Goal: Task Accomplishment & Management: Complete application form

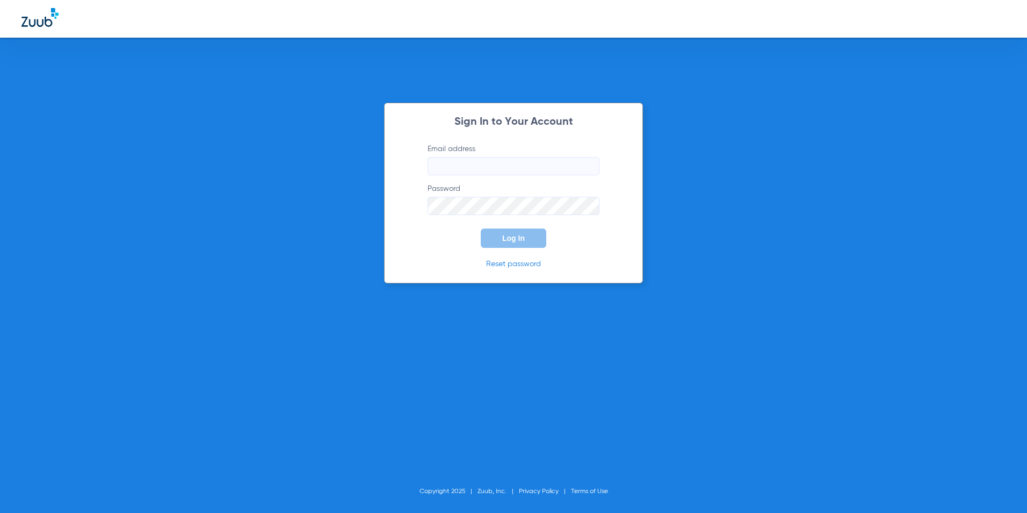
type input "kearny@abradental.com"
click at [528, 229] on button "Log In" at bounding box center [514, 237] width 66 height 19
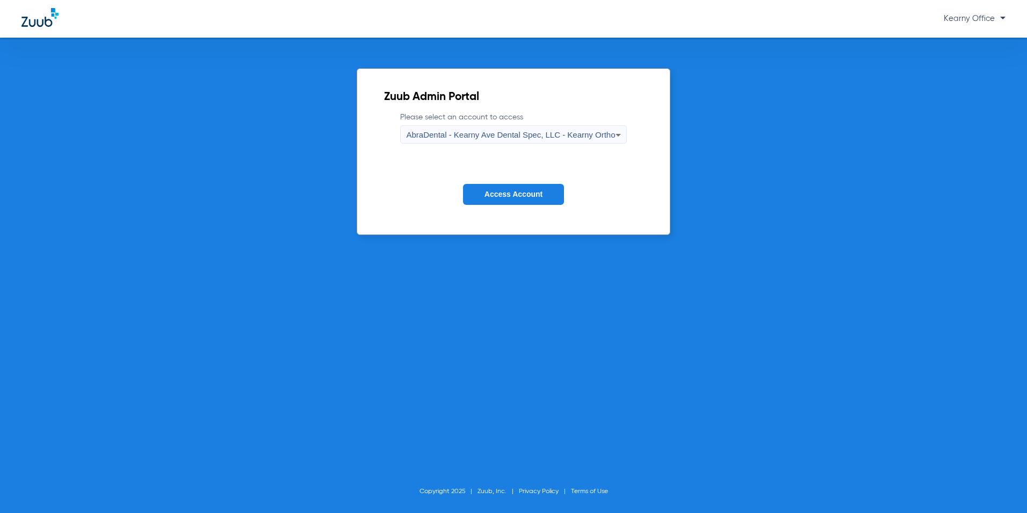
click at [526, 145] on form "Please select an account to access AbraDental - Kearny Ave Dental Spec, LLC - K…" at bounding box center [513, 166] width 258 height 109
click at [520, 143] on div "AbraDental - Kearny Ave Dental Spec, LLC - Kearny Ortho" at bounding box center [510, 135] width 209 height 18
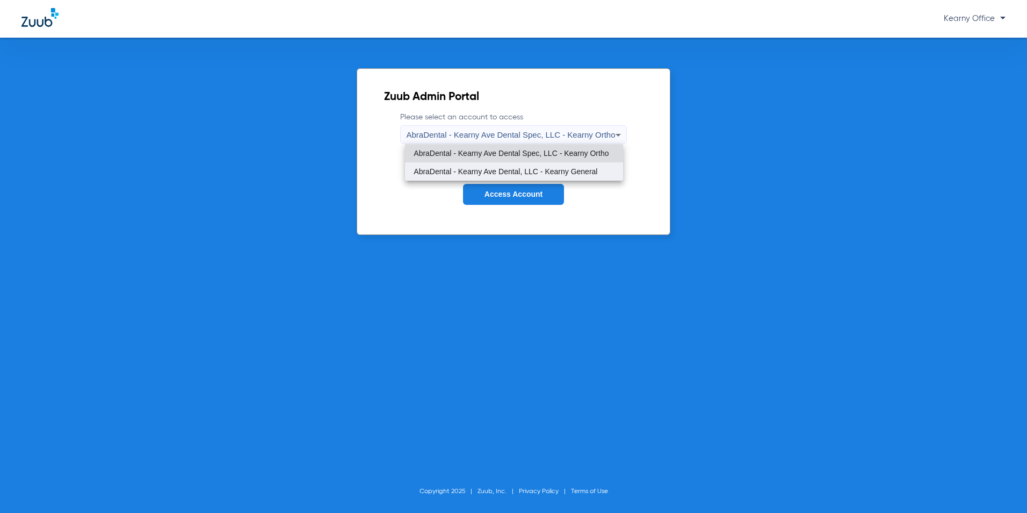
click at [533, 168] on span "AbraDental - Kearny Ave Dental, LLC - Kearny General" at bounding box center [506, 172] width 184 height 8
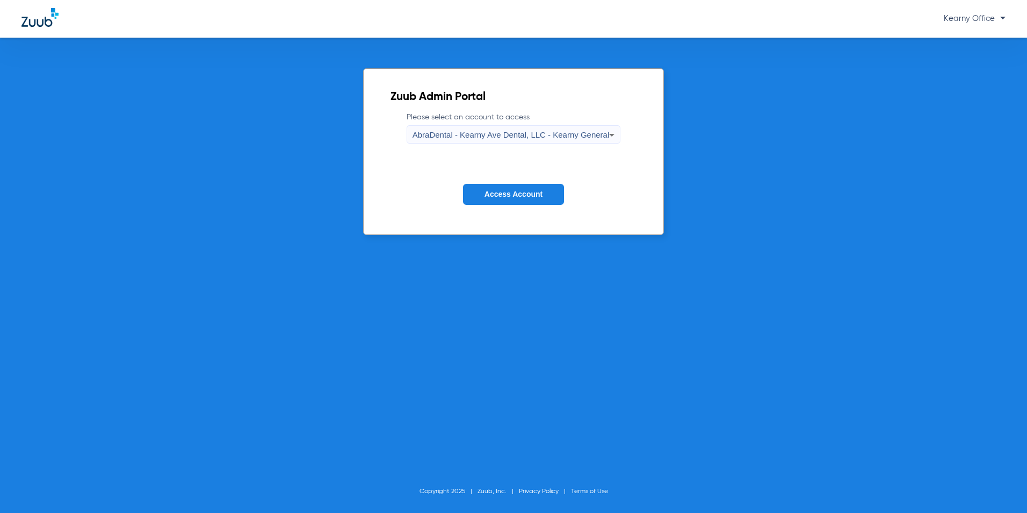
drag, startPoint x: 524, startPoint y: 193, endPoint x: 512, endPoint y: 205, distance: 16.7
click at [524, 194] on span "Access Account" at bounding box center [514, 194] width 58 height 9
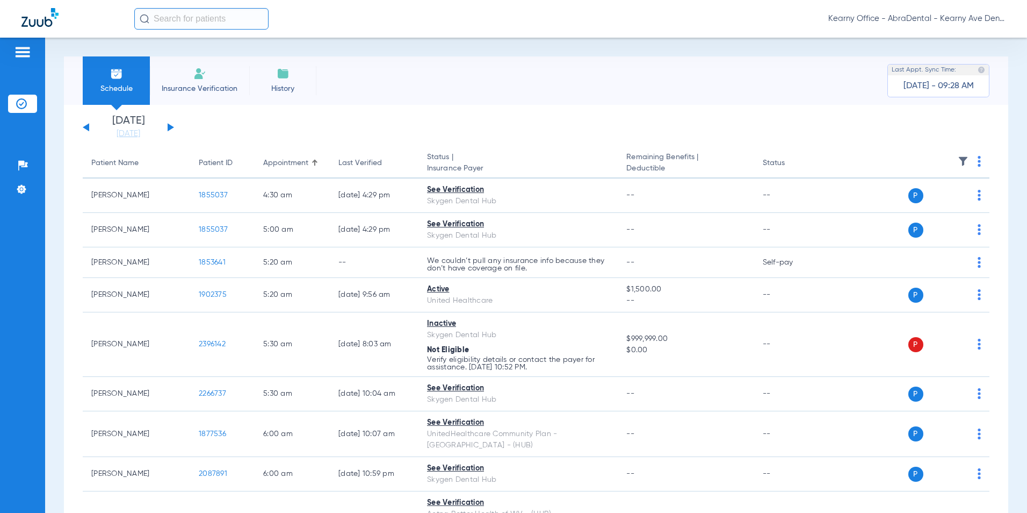
click at [181, 88] on span "Insurance Verification" at bounding box center [199, 88] width 83 height 11
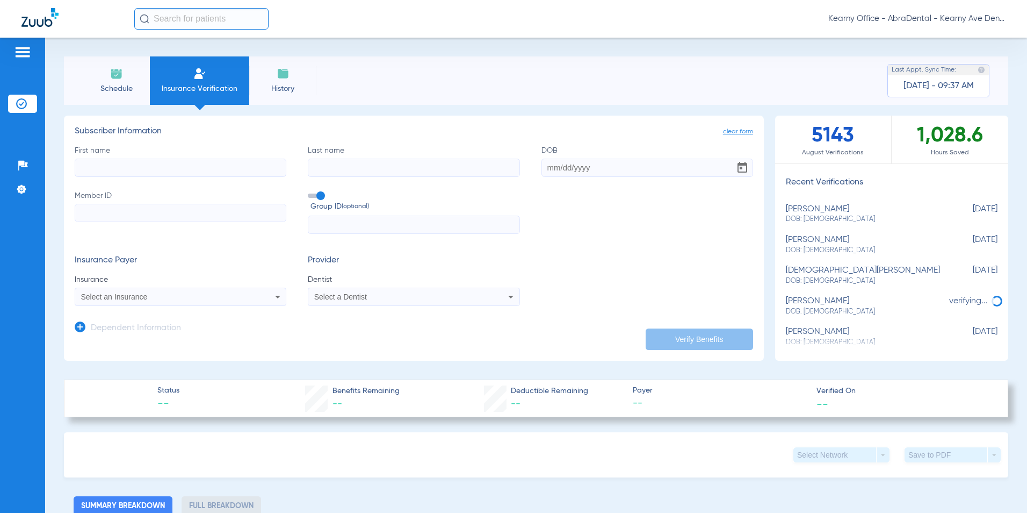
click at [96, 170] on input "First name" at bounding box center [181, 168] width 212 height 18
paste input "ALAN"
type input "ALAN"
paste input "PLATERO"
type input "PLATERO"
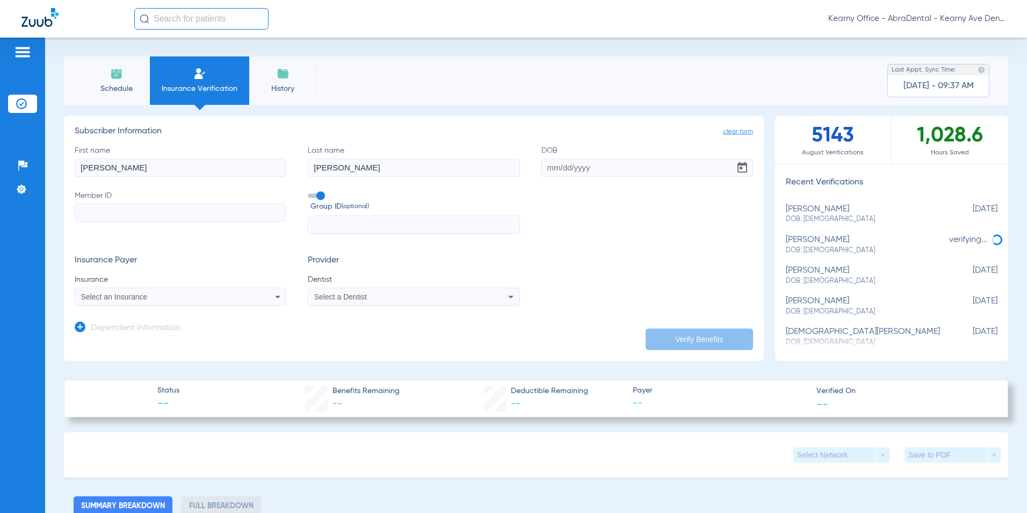
click at [581, 162] on input "DOB" at bounding box center [648, 168] width 212 height 18
paste input "08/15/1975"
type input "08/15/1975"
click at [110, 216] on input "Member ID" at bounding box center [181, 213] width 212 height 18
paste input "3HZN23657600"
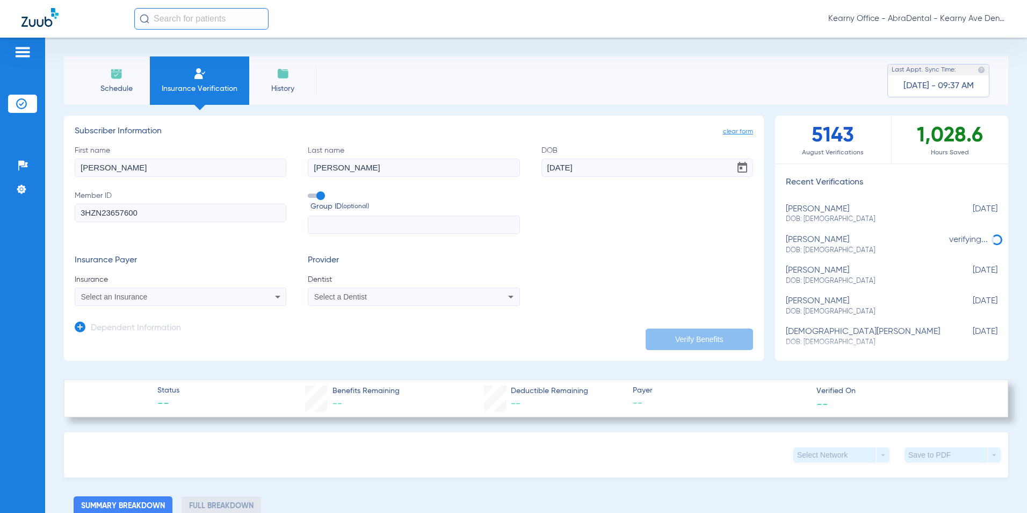
type input "3HZN23657600"
click at [343, 227] on input "text" at bounding box center [414, 224] width 212 height 18
paste input "076107-1111"
type input "076107-1111"
click at [157, 297] on div "Select an Insurance" at bounding box center [161, 297] width 160 height 8
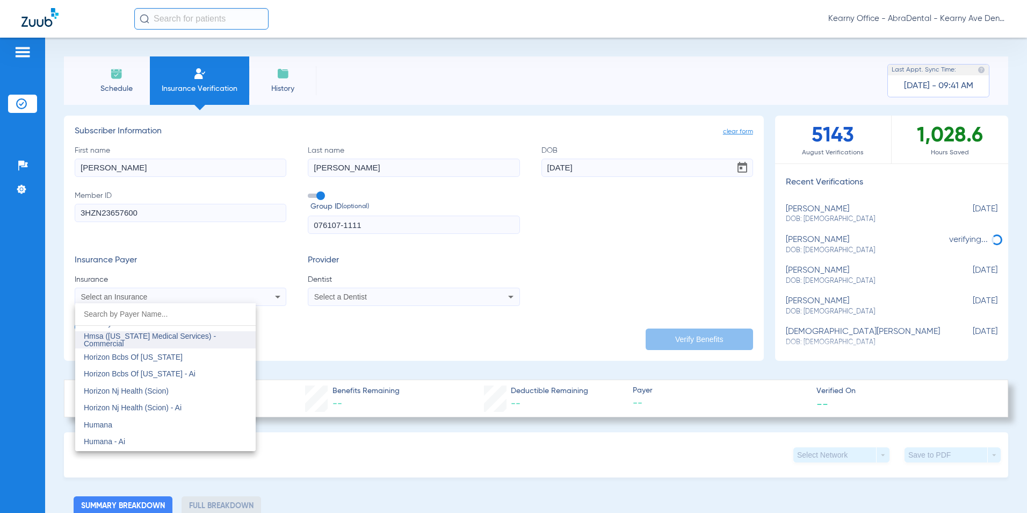
scroll to position [3869, 0]
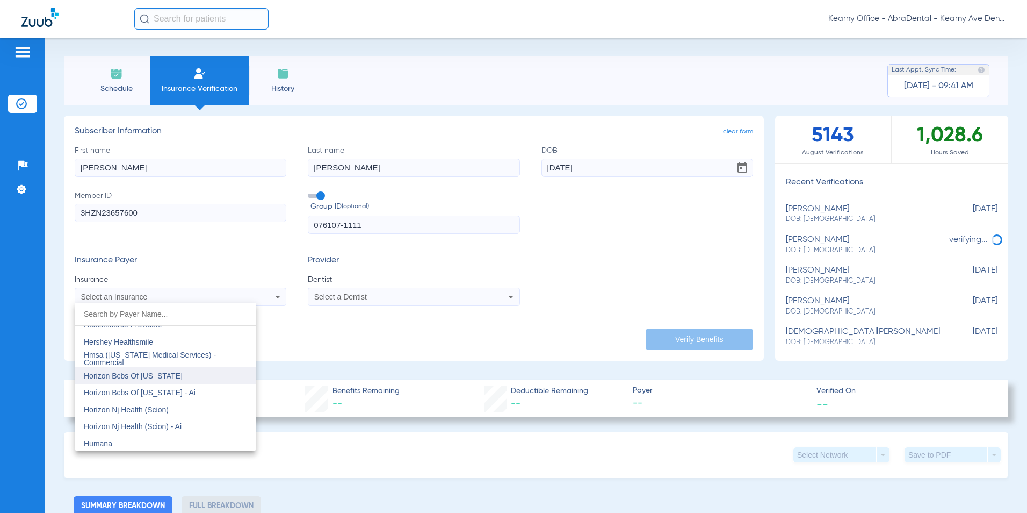
click at [174, 376] on span "Horizon Bcbs Of New Jersey" at bounding box center [133, 375] width 99 height 9
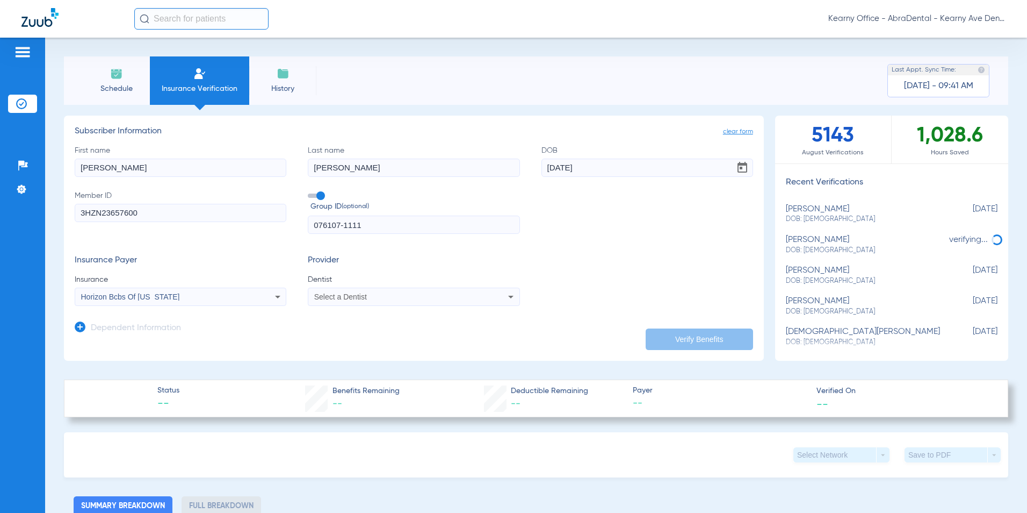
click at [325, 299] on span "Select a Dentist" at bounding box center [340, 296] width 53 height 9
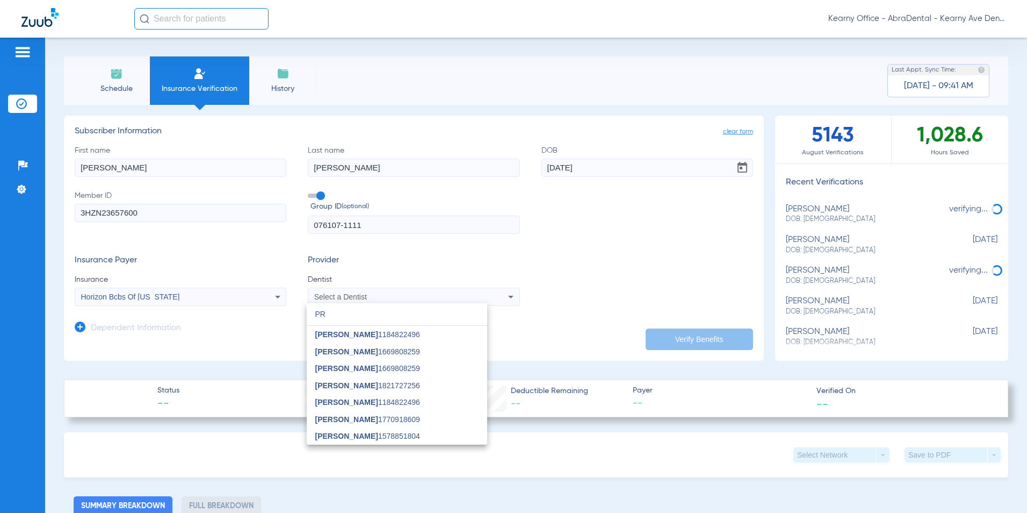
scroll to position [0, 0]
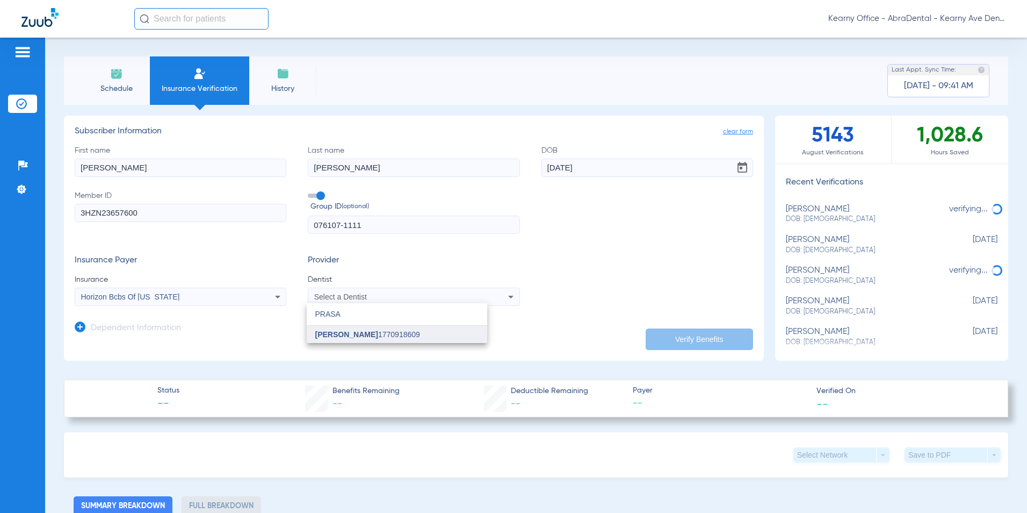
type input "PRASA"
click at [377, 337] on span "Prasanna Saireddy" at bounding box center [346, 334] width 63 height 9
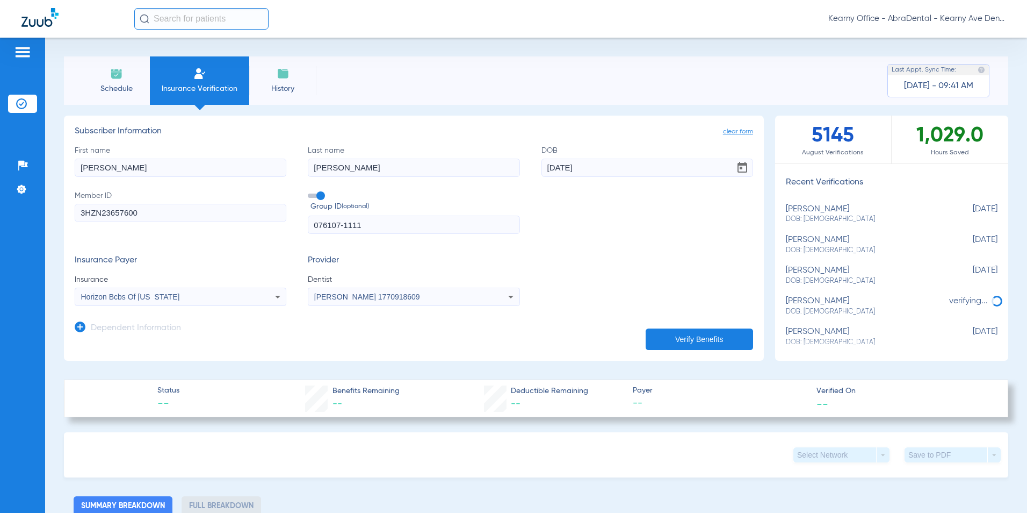
click at [80, 332] on icon at bounding box center [80, 326] width 11 height 11
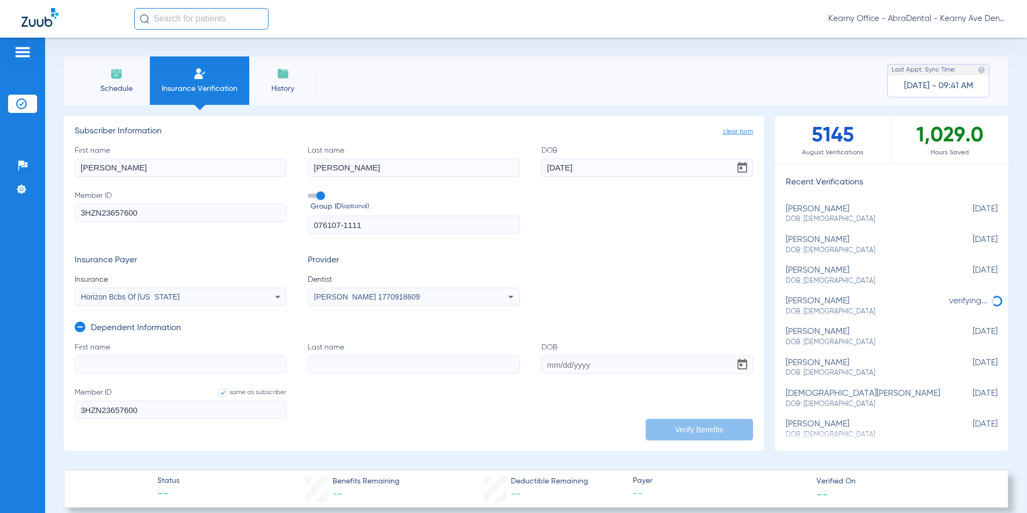
drag, startPoint x: 86, startPoint y: 369, endPoint x: 81, endPoint y: 367, distance: 5.8
click at [85, 369] on input "First name" at bounding box center [181, 364] width 212 height 18
type input "MARIA"
type input "PLATERO"
type input "12/22/1978"
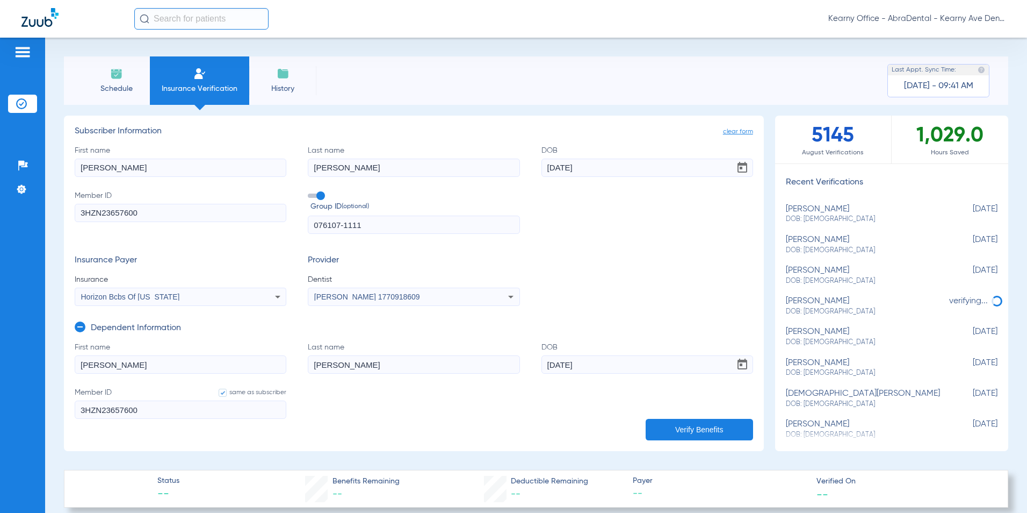
click at [671, 428] on button "Verify Benefits" at bounding box center [699, 429] width 107 height 21
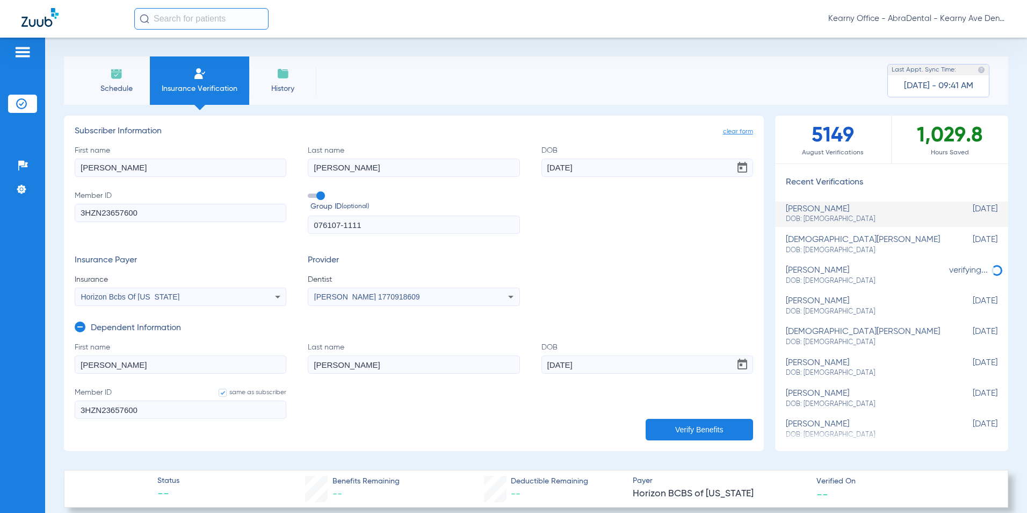
type input "0"
select select "page-width"
type input "1"
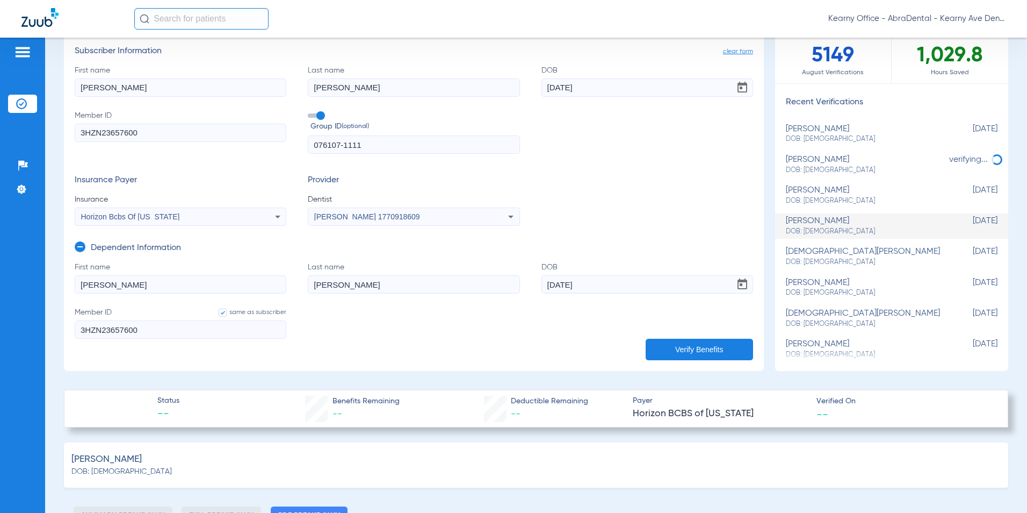
scroll to position [215, 0]
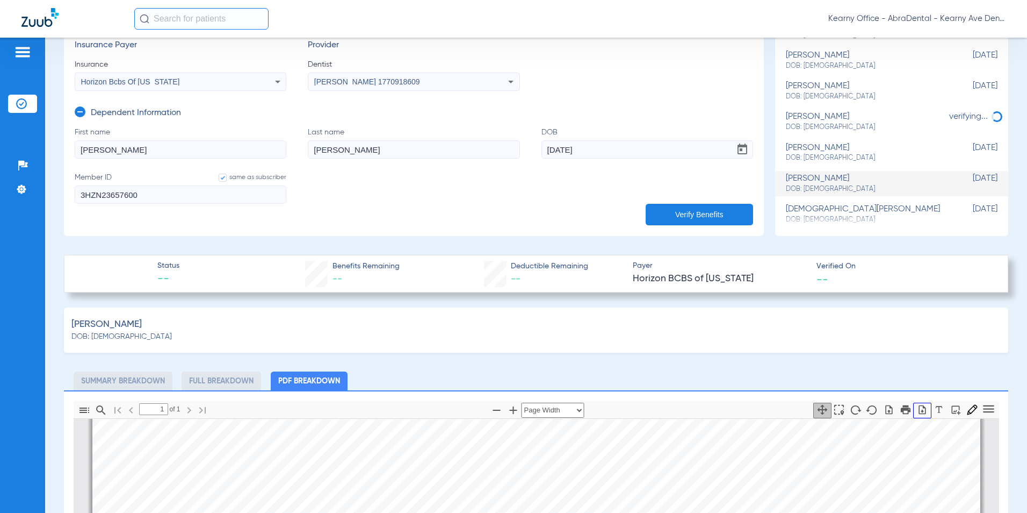
click at [919, 409] on icon "button" at bounding box center [922, 409] width 7 height 9
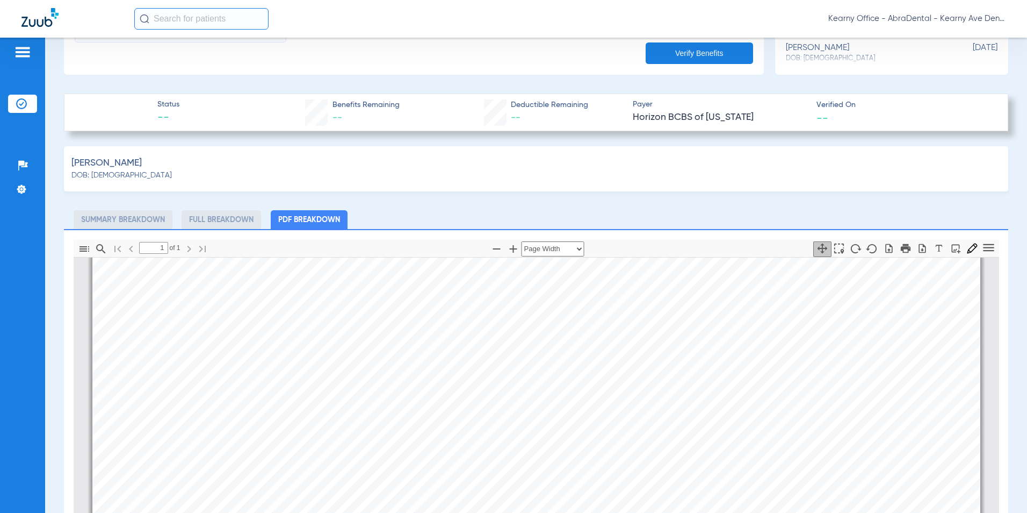
scroll to position [650, 0]
click at [480, 196] on div "Platero, Maria DOB: 12/22/1978 Summary Breakdown Full Breakdown PDF Breakdown T…" at bounding box center [536, 453] width 945 height 615
click at [326, 23] on div "Kearny Office - AbraDental - Kearny Ave Dental, LLC - Kearny General" at bounding box center [570, 18] width 872 height 21
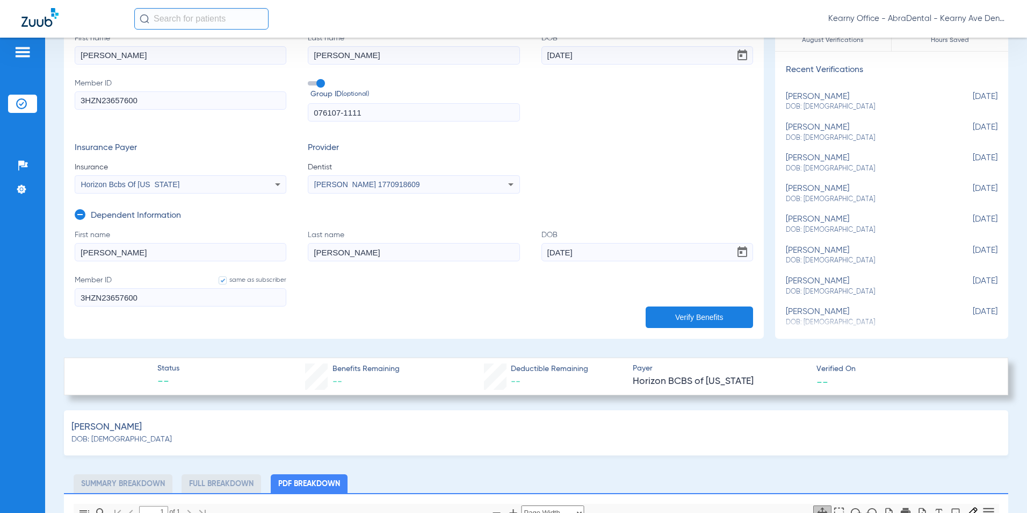
scroll to position [54, 0]
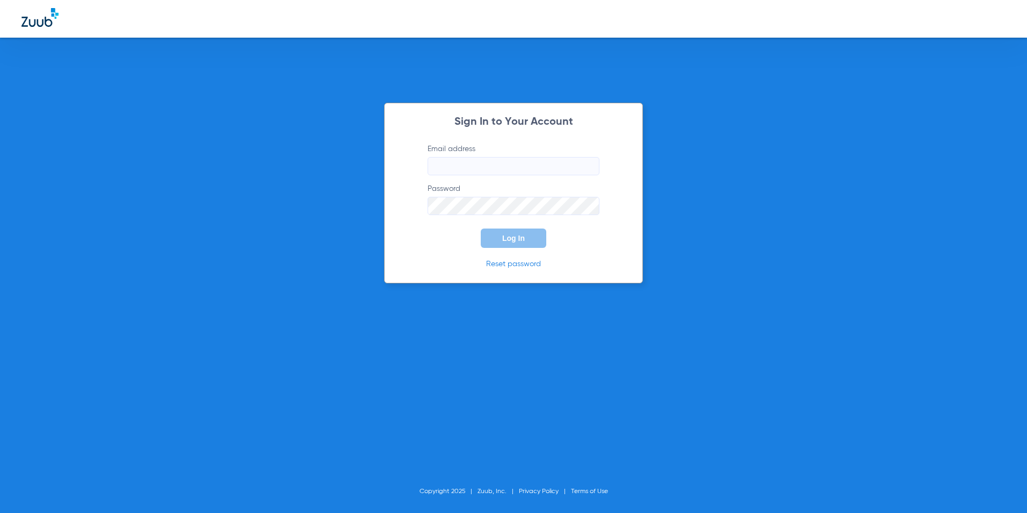
type input "kearny@abradental.com"
click at [510, 244] on button "Log In" at bounding box center [514, 237] width 66 height 19
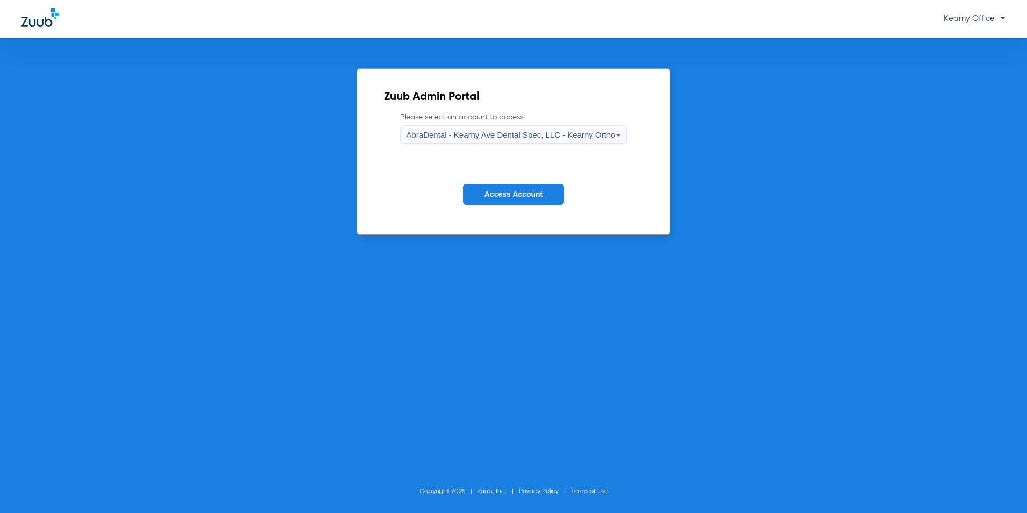
click at [493, 200] on button "Access Account" at bounding box center [513, 194] width 101 height 21
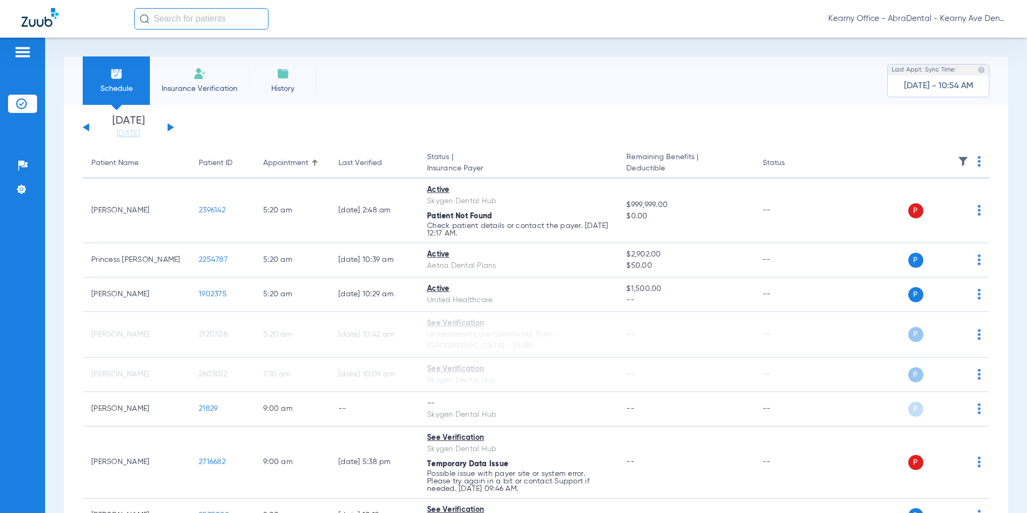
click at [170, 74] on li "Insurance Verification" at bounding box center [199, 80] width 99 height 48
